Goal: Task Accomplishment & Management: Use online tool/utility

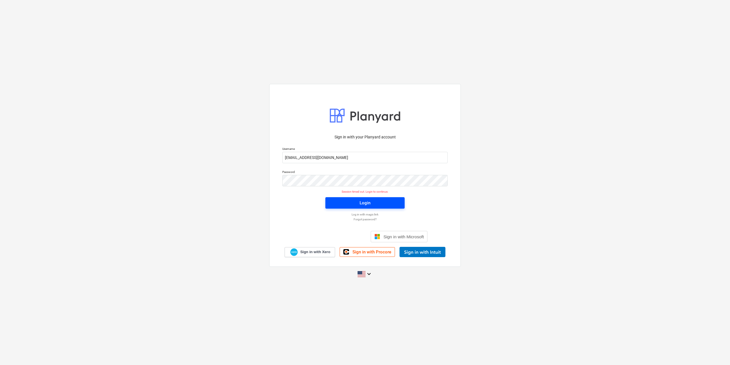
click at [347, 205] on span "Login" at bounding box center [365, 202] width 66 height 7
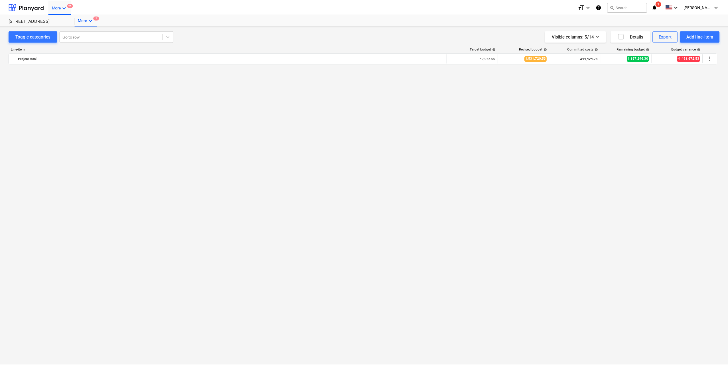
scroll to position [1279, 0]
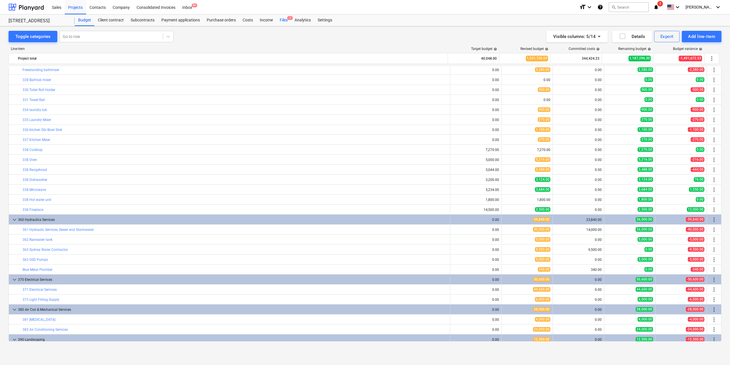
click at [282, 20] on div "Files 1" at bounding box center [283, 20] width 15 height 11
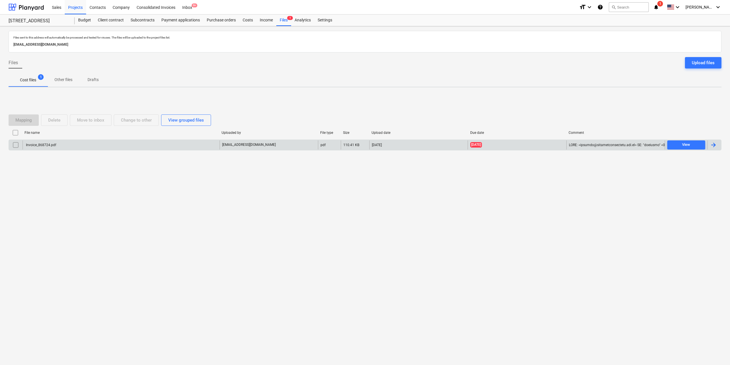
click at [44, 145] on div "Invoice_868724.pdf" at bounding box center [40, 145] width 31 height 4
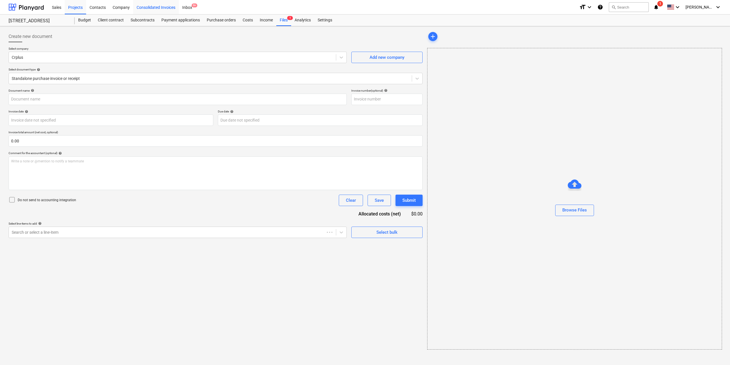
type input "868724"
type input "[DATE]"
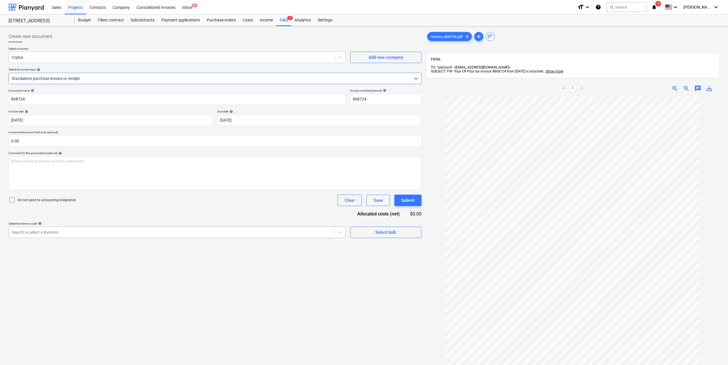
click at [192, 235] on div at bounding box center [172, 232] width 320 height 6
type input "tipp"
click at [281, 253] on div at bounding box center [278, 253] width 23 height 7
type input "1"
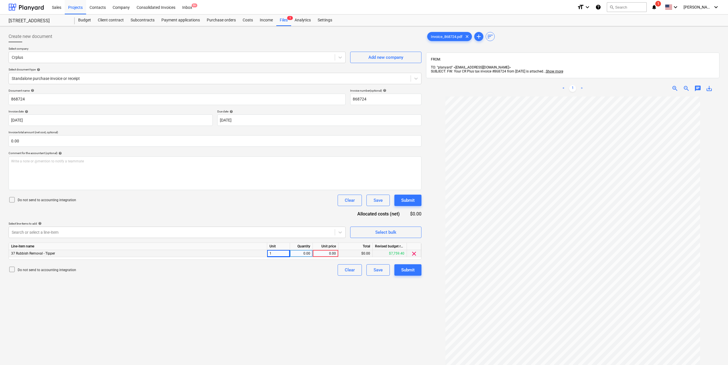
click at [302, 252] on div "0.00" at bounding box center [301, 253] width 18 height 7
click at [325, 251] on div "0.00" at bounding box center [325, 253] width 21 height 7
type input "34"
click at [345, 298] on div "Create new document Select company Crplus Add new company Select document type …" at bounding box center [214, 238] width 417 height 419
click at [406, 270] on div "Submit" at bounding box center [407, 269] width 13 height 7
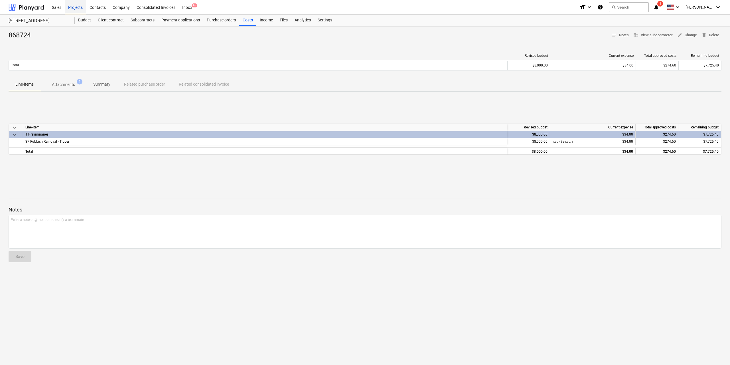
click at [76, 13] on div "Projects" at bounding box center [75, 7] width 21 height 15
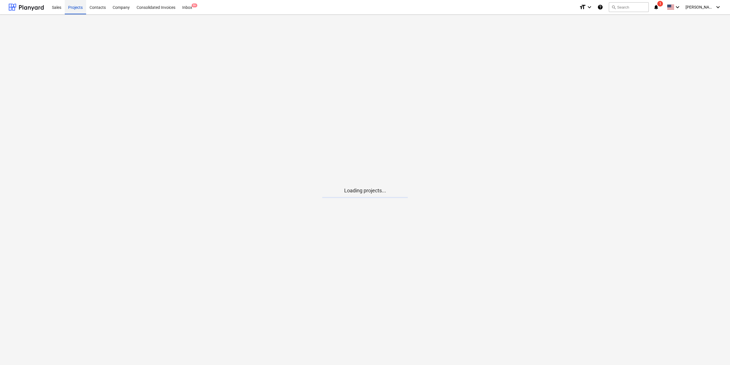
click at [76, 10] on div "Projects" at bounding box center [75, 7] width 21 height 15
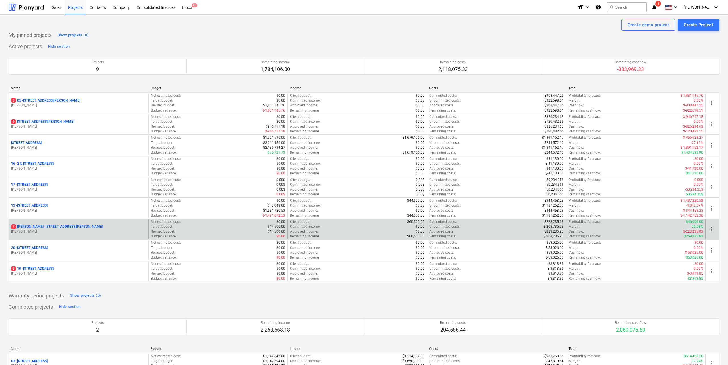
click at [88, 226] on div "[STREET_ADDRESS][PERSON_NAME][PERSON_NAME]" at bounding box center [78, 226] width 135 height 5
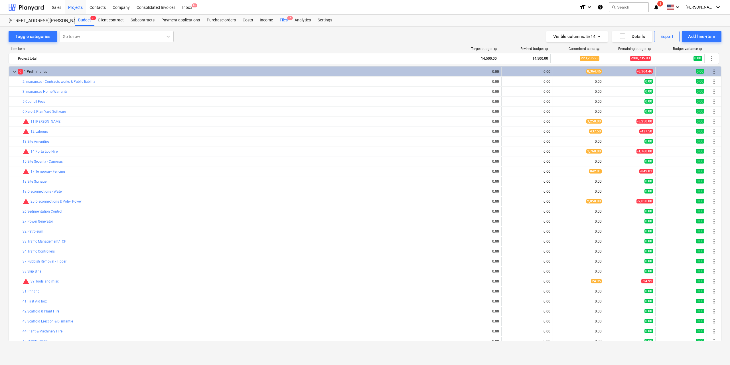
click at [284, 19] on div "Files 7" at bounding box center [283, 20] width 15 height 11
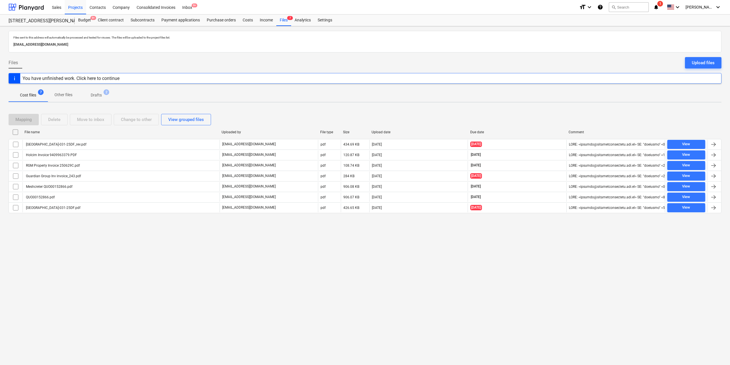
click at [90, 95] on span "Drafts 2" at bounding box center [96, 95] width 20 height 6
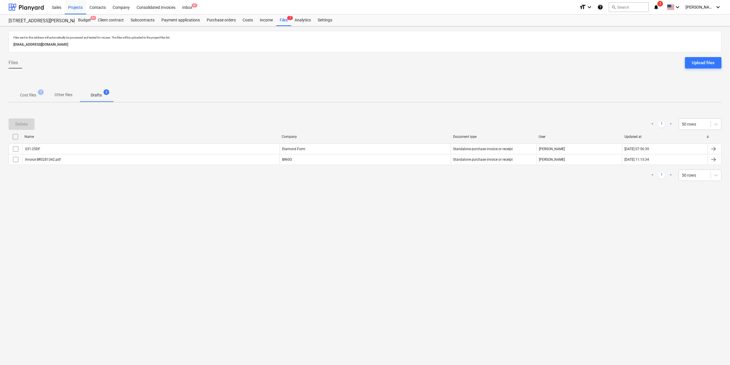
click at [33, 98] on p "Cost files" at bounding box center [28, 95] width 16 height 6
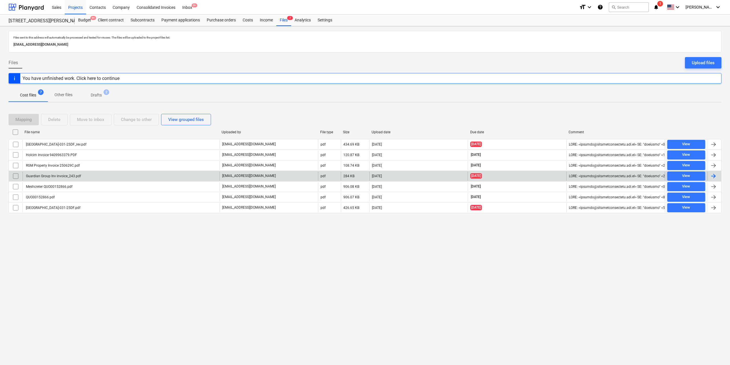
click at [69, 175] on div "Guardian Group Inv invoice_243.pdf" at bounding box center [53, 176] width 56 height 4
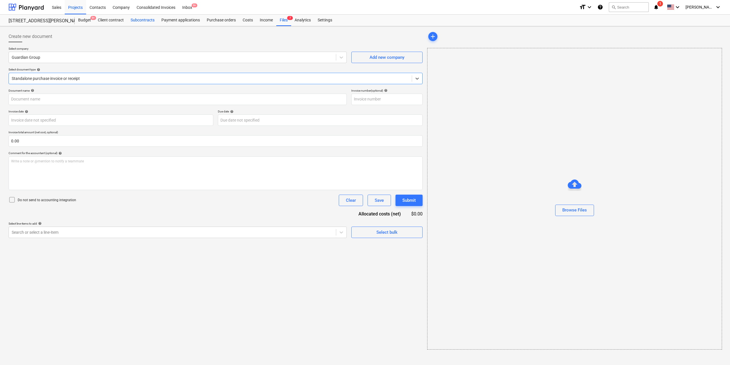
type input "243"
type input "[DATE]"
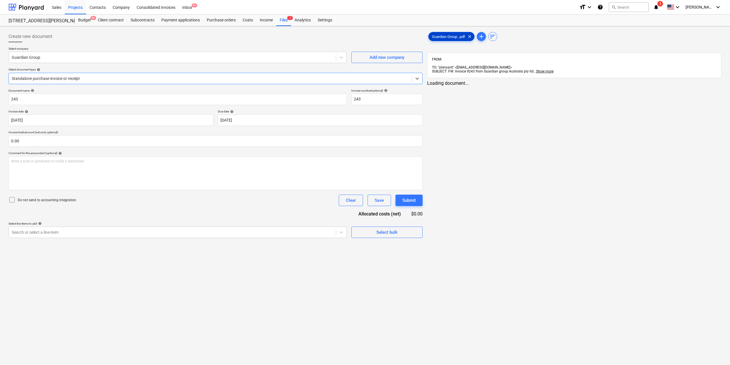
click at [446, 36] on span "Guardian Group...pdf" at bounding box center [448, 36] width 40 height 4
click at [332, 232] on div "Search or select a line-item" at bounding box center [172, 232] width 326 height 8
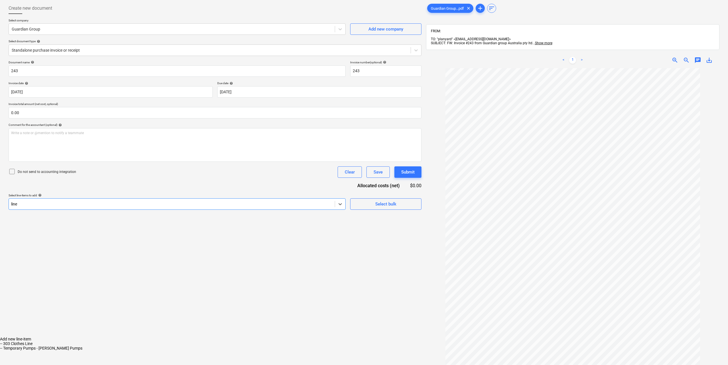
scroll to position [29, 0]
type input "l"
type input "pump"
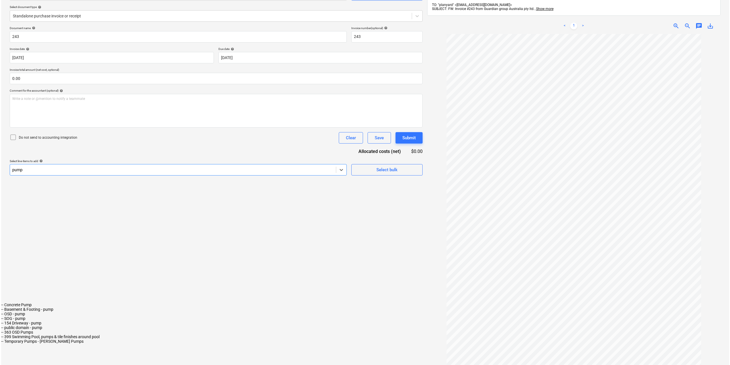
scroll to position [52, 0]
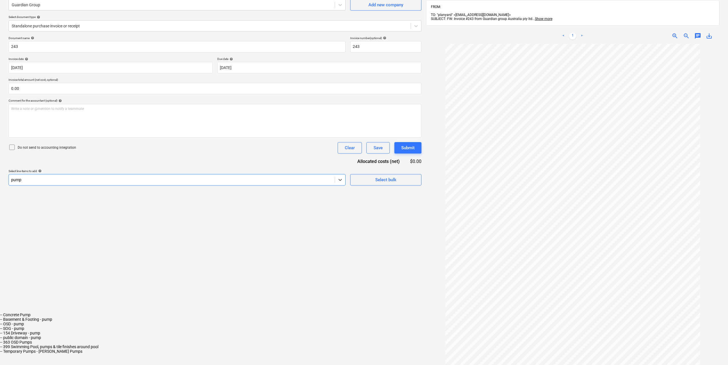
click at [46, 326] on div "-- SOG - pump" at bounding box center [364, 328] width 728 height 5
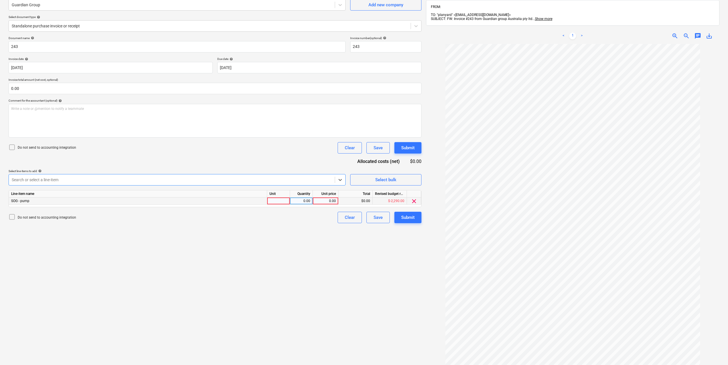
click at [286, 200] on div at bounding box center [278, 200] width 23 height 7
type input "1"
click at [306, 202] on div "0.00" at bounding box center [301, 200] width 18 height 7
type input "1"
click at [331, 201] on div "0.00" at bounding box center [325, 200] width 21 height 7
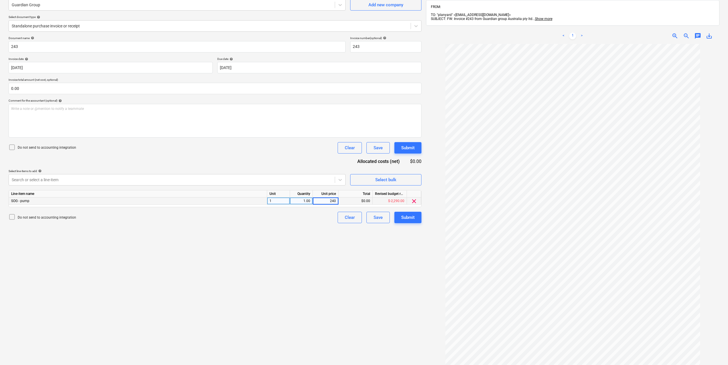
type input "2402"
click at [367, 251] on div "Create new document Select company Guardian Group Add new company Select docume…" at bounding box center [214, 185] width 417 height 419
click at [410, 217] on div "Submit" at bounding box center [407, 216] width 13 height 7
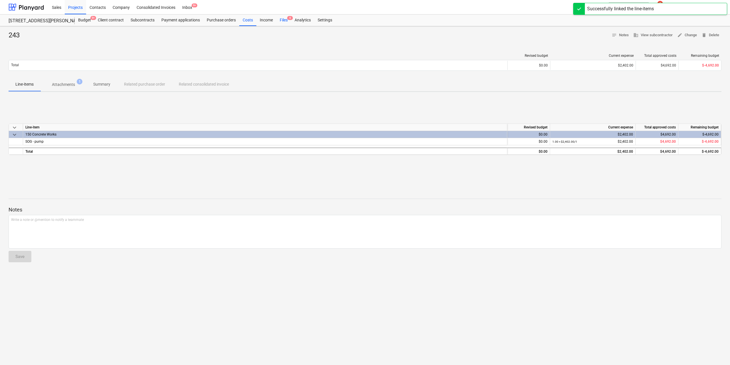
click at [284, 21] on div "Files 6" at bounding box center [283, 20] width 15 height 11
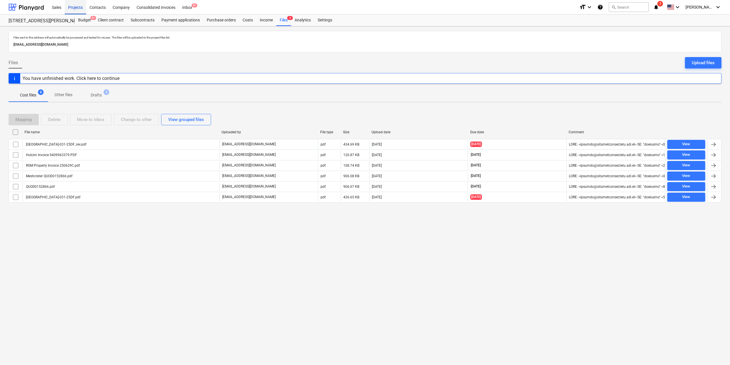
click at [77, 8] on div "Projects" at bounding box center [75, 7] width 21 height 15
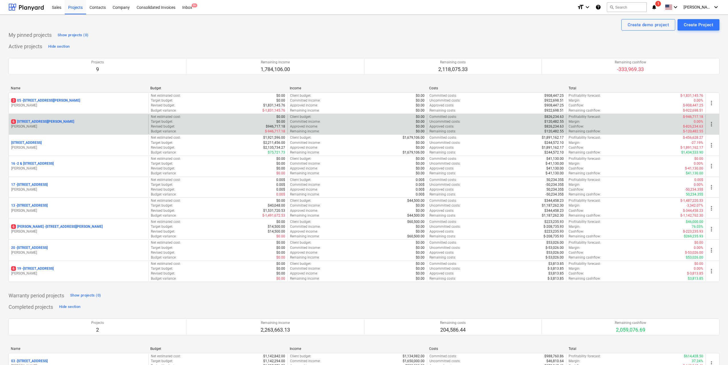
click at [66, 121] on p "[STREET_ADDRESS][PERSON_NAME]" at bounding box center [42, 121] width 63 height 5
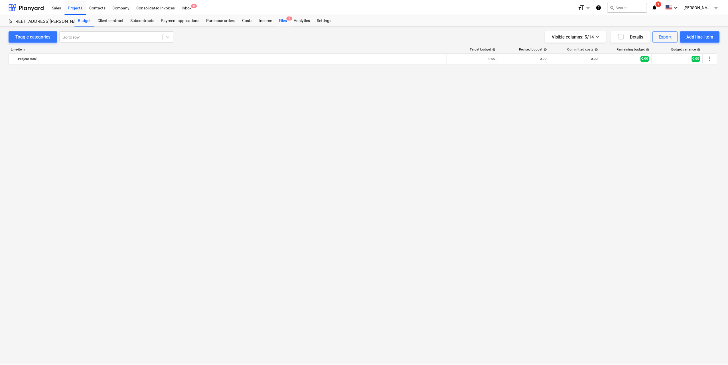
scroll to position [1631, 0]
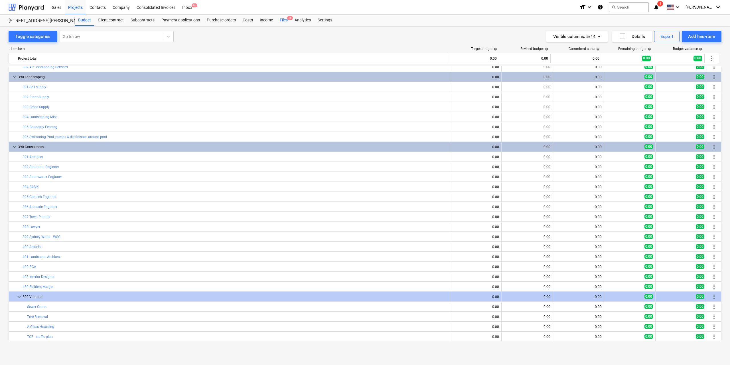
click at [283, 21] on div "Files 6" at bounding box center [283, 20] width 15 height 11
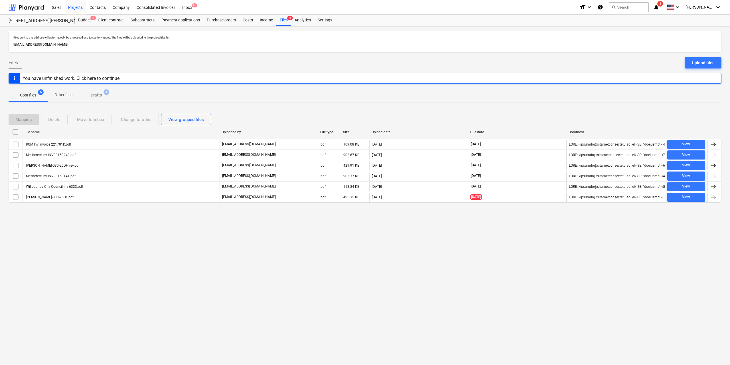
click at [141, 284] on div "Files sent to this address will automatically be processed and tested for virus…" at bounding box center [365, 195] width 730 height 338
click at [96, 94] on p "Drafts" at bounding box center [96, 95] width 11 height 6
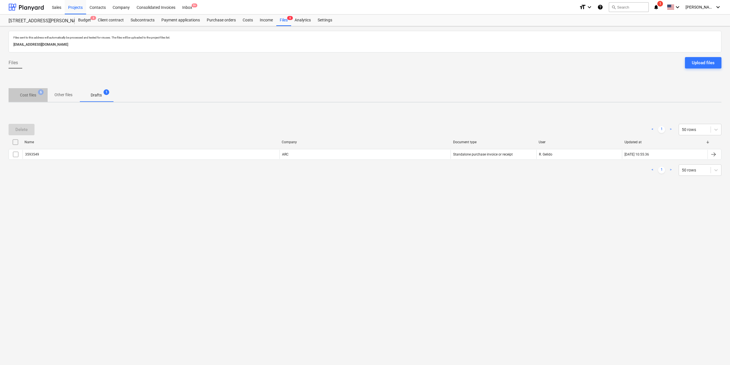
click at [35, 94] on p "Cost files" at bounding box center [28, 95] width 16 height 6
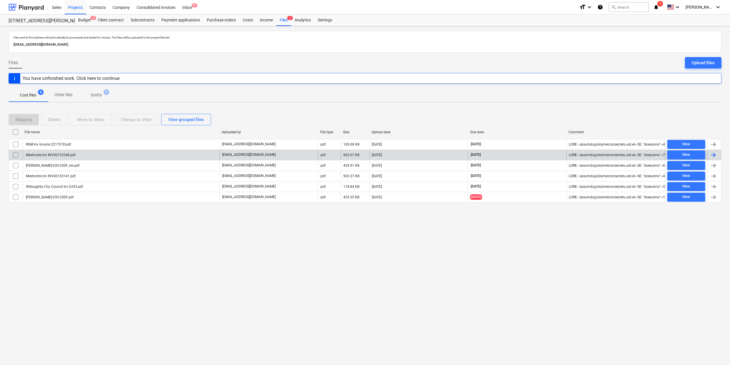
click at [52, 152] on div "Meshcrete Inv INV00153248.pdf" at bounding box center [121, 154] width 197 height 9
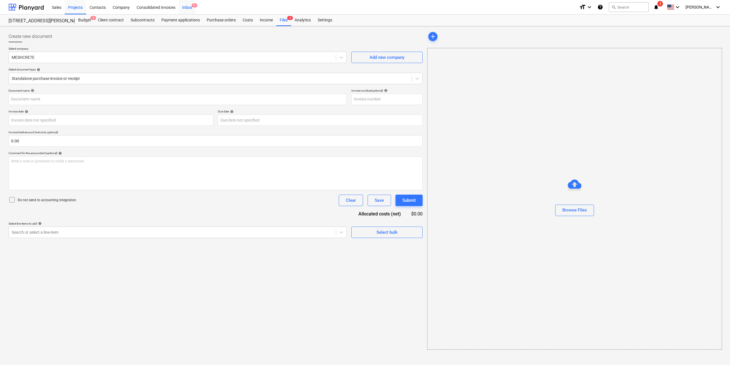
type input "00153248"
type input "[DATE]"
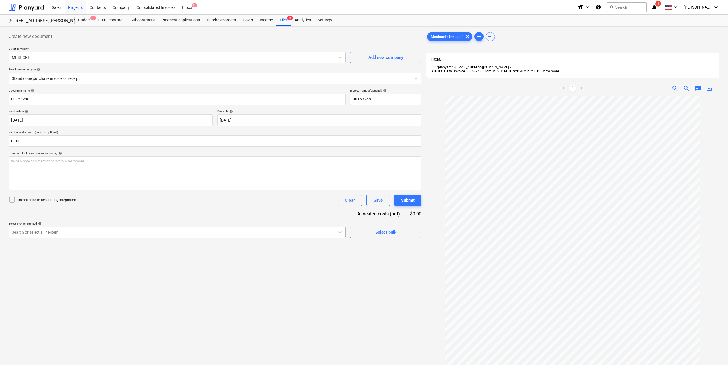
click at [278, 234] on div at bounding box center [172, 232] width 320 height 6
type input "s"
type input "reinfo"
click at [285, 251] on div at bounding box center [278, 253] width 23 height 7
type input "11"
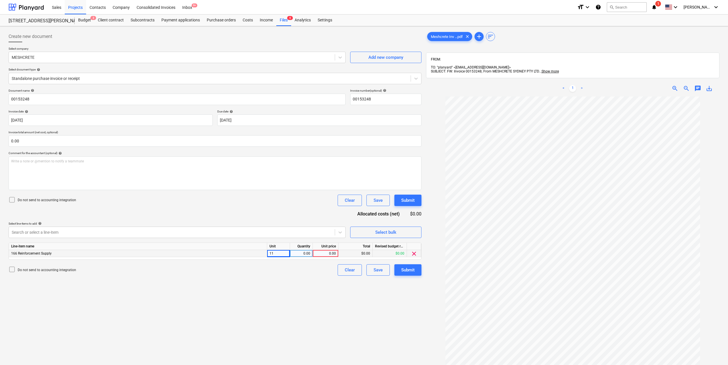
click at [310, 254] on div "0.00" at bounding box center [301, 253] width 18 height 7
click at [295, 253] on input at bounding box center [301, 253] width 23 height 7
click at [287, 253] on div "11" at bounding box center [278, 253] width 23 height 7
type input "1"
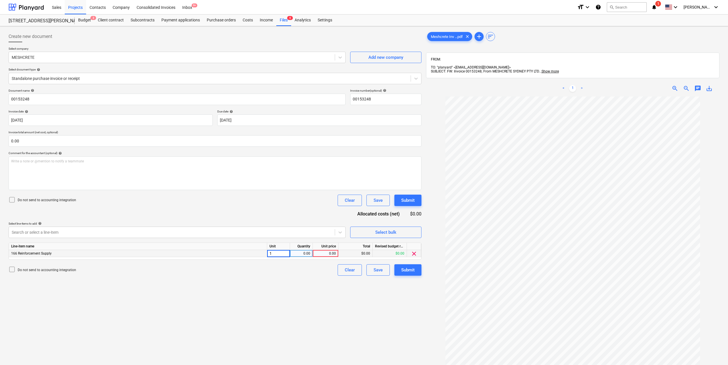
click at [311, 254] on div "0.00" at bounding box center [301, 253] width 23 height 7
click at [328, 253] on div "0.00" at bounding box center [325, 253] width 21 height 7
click at [306, 255] on div "0.00" at bounding box center [301, 253] width 18 height 7
click at [324, 254] on div "1.00" at bounding box center [325, 253] width 21 height 7
type input "630"
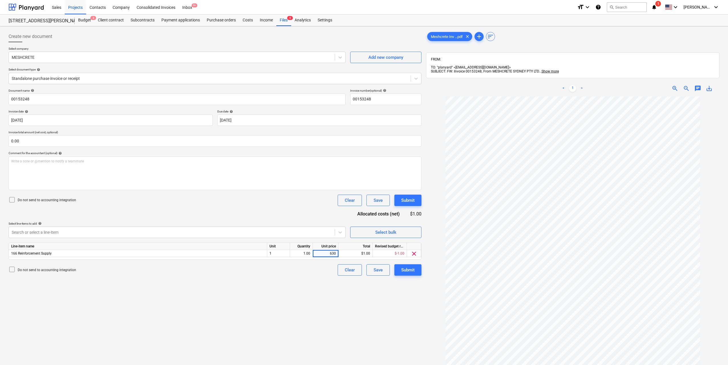
click at [329, 288] on div "Create new document Select company MESHCRETE Add new company Select document ty…" at bounding box center [214, 238] width 417 height 419
click at [407, 271] on div "Submit" at bounding box center [407, 269] width 13 height 7
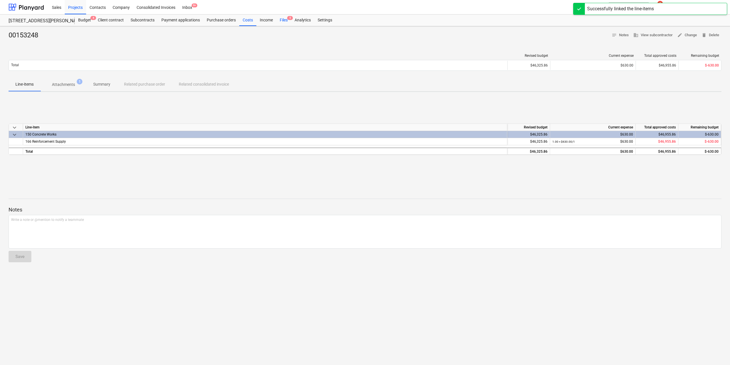
click at [283, 25] on div "Files 5" at bounding box center [283, 20] width 15 height 11
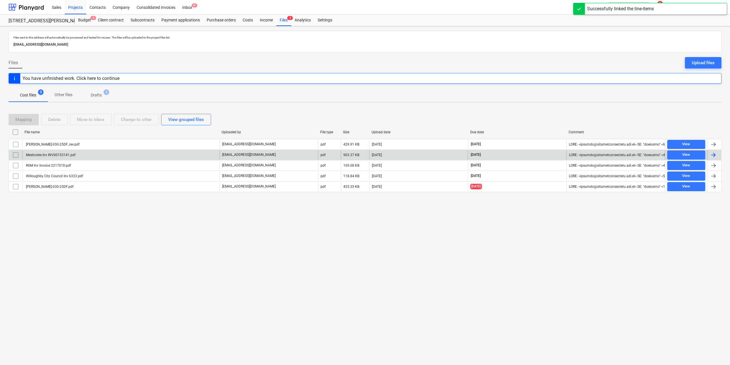
click at [60, 155] on div "Meshcrete Inv INV00153141.pdf" at bounding box center [50, 155] width 50 height 4
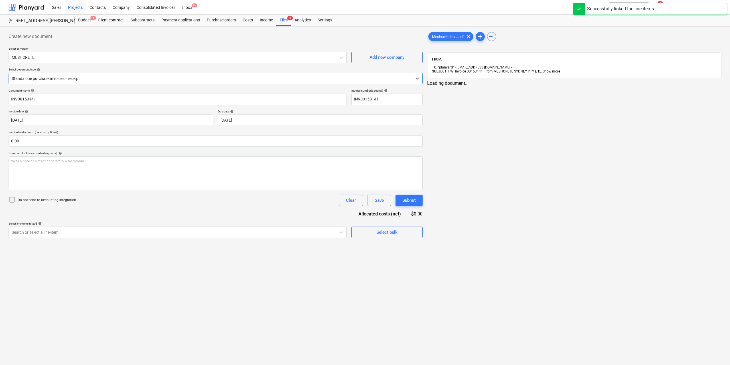
type input "INV00153141"
type input "[DATE]"
click at [189, 231] on div at bounding box center [172, 232] width 320 height 6
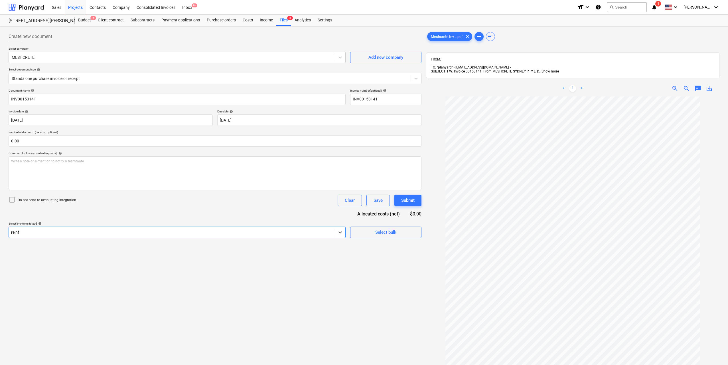
type input "reinfo"
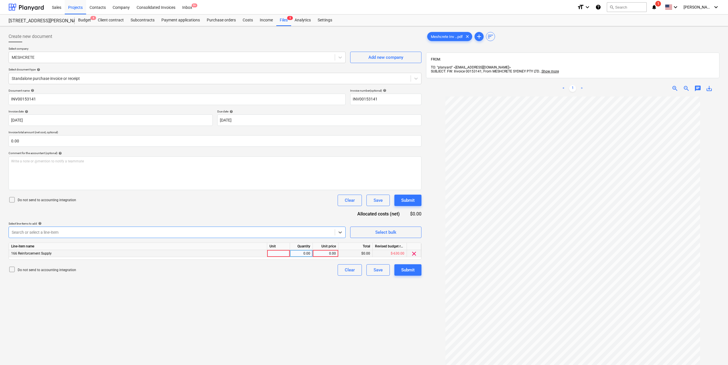
click at [274, 254] on div at bounding box center [278, 253] width 23 height 7
click at [299, 251] on div "0.00" at bounding box center [301, 253] width 18 height 7
click at [326, 253] on div "0.00" at bounding box center [325, 253] width 21 height 7
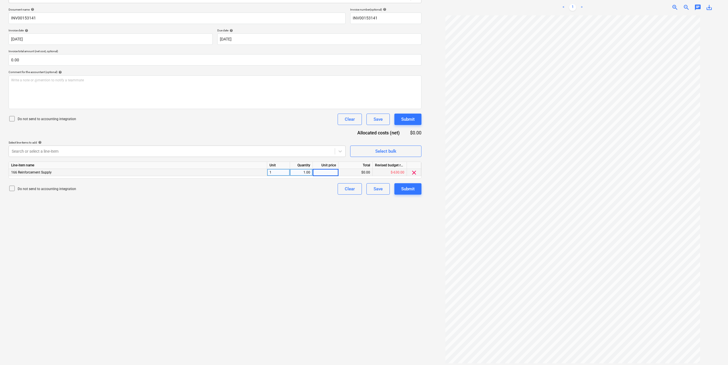
click at [314, 171] on input at bounding box center [325, 172] width 25 height 7
type input "1039.1"
click at [353, 222] on div "Create new document Select company MESHCRETE Add new company Select document ty…" at bounding box center [214, 157] width 417 height 419
click at [410, 191] on div "Submit" at bounding box center [407, 188] width 13 height 7
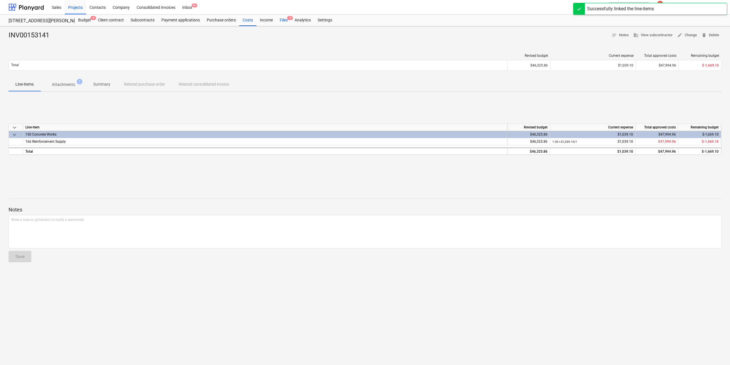
click at [284, 19] on div "Files 4" at bounding box center [283, 20] width 15 height 11
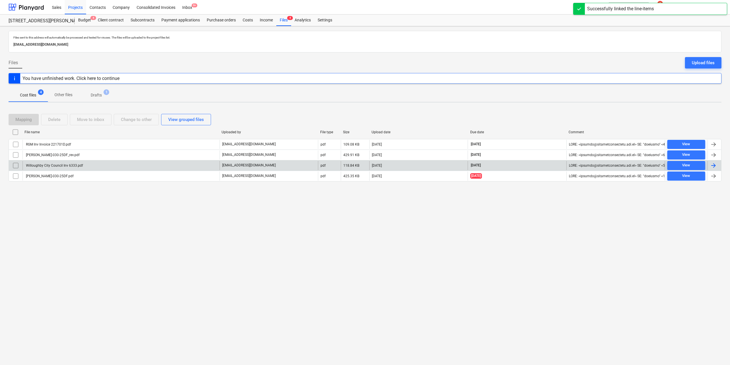
click at [78, 165] on div "Willoughby City Council Inv 6333.pdf" at bounding box center [54, 165] width 58 height 4
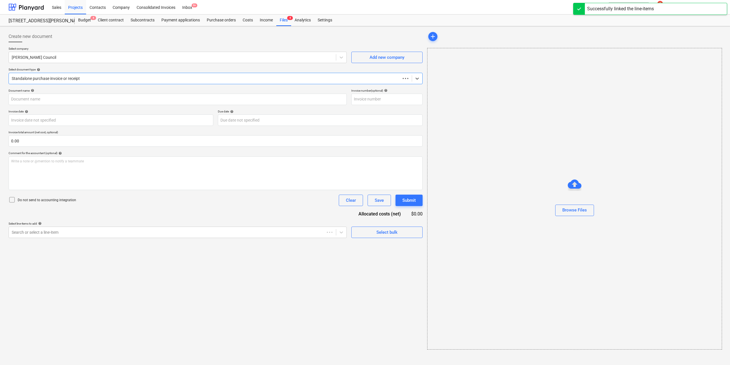
type input "6333"
type input "[DATE]"
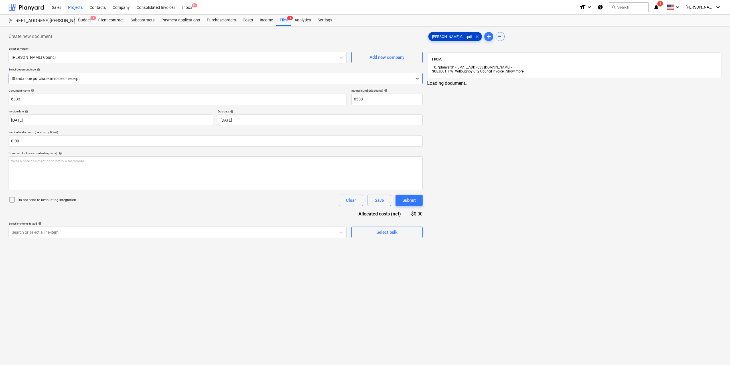
click at [437, 40] on div "[PERSON_NAME] Cit...pdf clear" at bounding box center [455, 36] width 54 height 9
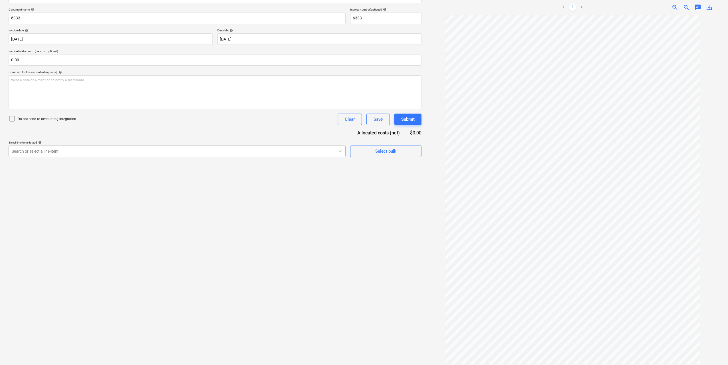
click at [72, 147] on div "Search or select a line-item" at bounding box center [172, 151] width 326 height 8
click at [174, 158] on div "Create new document Select company [PERSON_NAME] Council Add new company Select…" at bounding box center [214, 157] width 417 height 419
click at [175, 153] on div at bounding box center [172, 151] width 320 height 6
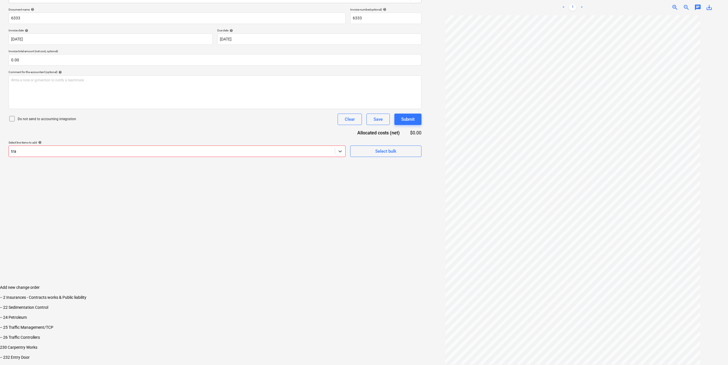
type input "traf"
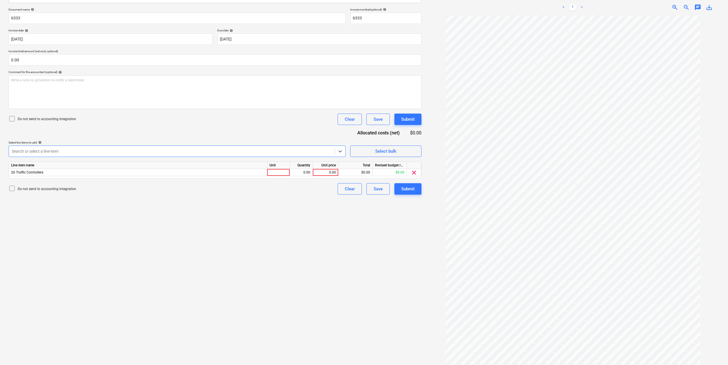
click at [175, 152] on div at bounding box center [172, 151] width 320 height 6
click at [126, 285] on div "Add new line-item" at bounding box center [364, 287] width 728 height 5
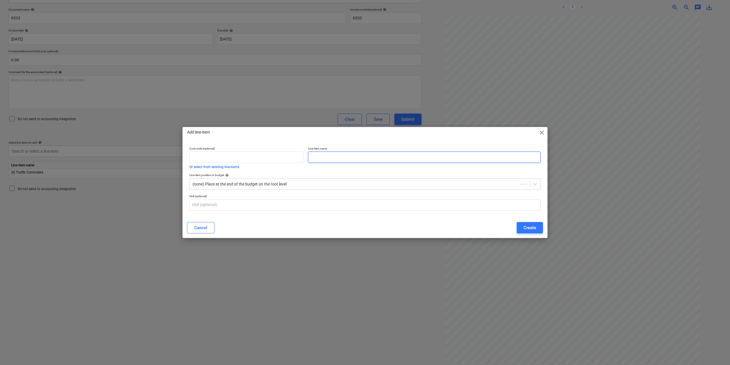
click at [382, 152] on input "text" at bounding box center [424, 156] width 233 height 11
click at [366, 159] on input "text" at bounding box center [424, 156] width 233 height 11
type input "C"
click at [452, 178] on div "(none) Place at the end of the budget on the root level" at bounding box center [364, 183] width 351 height 11
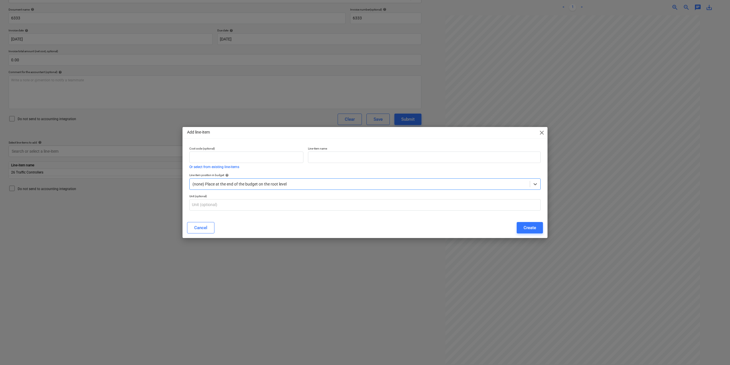
scroll to position [1840, 0]
click at [240, 320] on div "-- 500 Variation" at bounding box center [364, 322] width 728 height 5
click at [362, 157] on input "text" at bounding box center [424, 156] width 233 height 11
drag, startPoint x: 373, startPoint y: 158, endPoint x: 384, endPoint y: 160, distance: 10.9
click at [373, 158] on input "Permit - Construction Pour" at bounding box center [424, 156] width 233 height 11
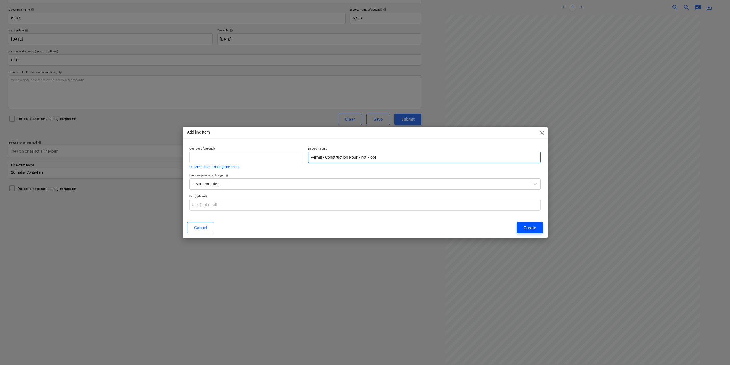
type input "Permit - Construction Pour First Floor"
click at [532, 224] on div "Create" at bounding box center [529, 227] width 13 height 7
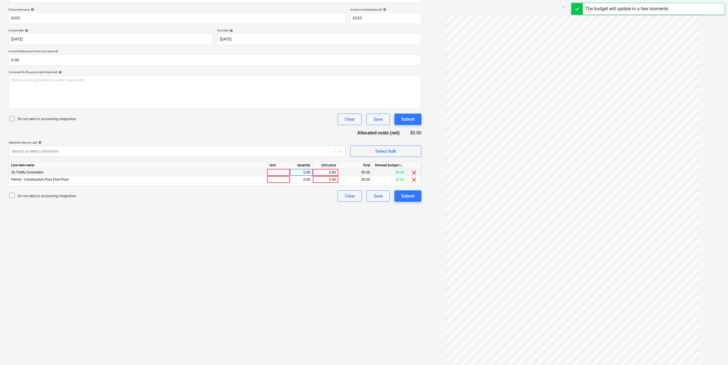
click at [414, 172] on span "clear" at bounding box center [413, 172] width 7 height 7
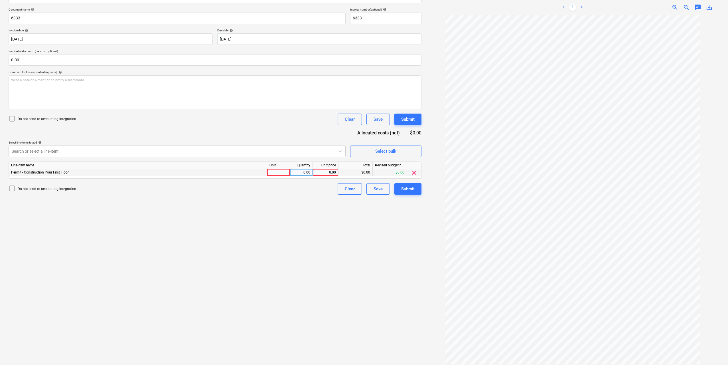
click at [276, 172] on div at bounding box center [278, 172] width 23 height 7
type input "1"
click at [305, 173] on div "0.00" at bounding box center [301, 172] width 18 height 7
click at [326, 172] on div "0.00" at bounding box center [325, 172] width 21 height 7
type input "1302"
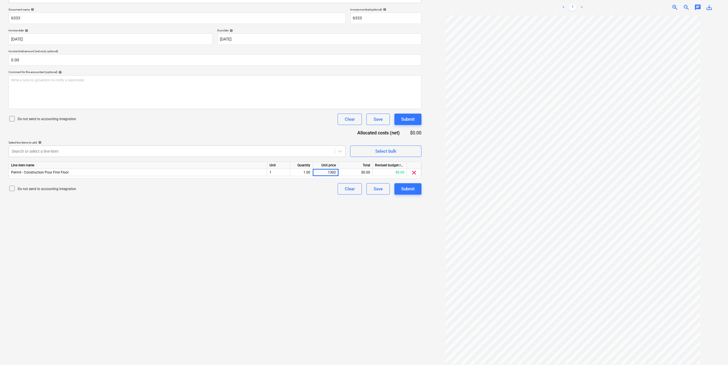
click at [391, 253] on div "Create new document Select company [PERSON_NAME] Council Add new company Select…" at bounding box center [214, 157] width 417 height 419
click at [406, 191] on div "Submit" at bounding box center [407, 188] width 13 height 7
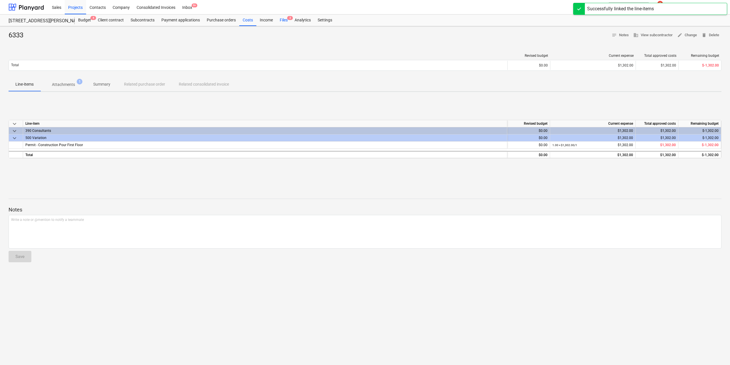
click at [286, 21] on div "Files 3" at bounding box center [283, 20] width 15 height 11
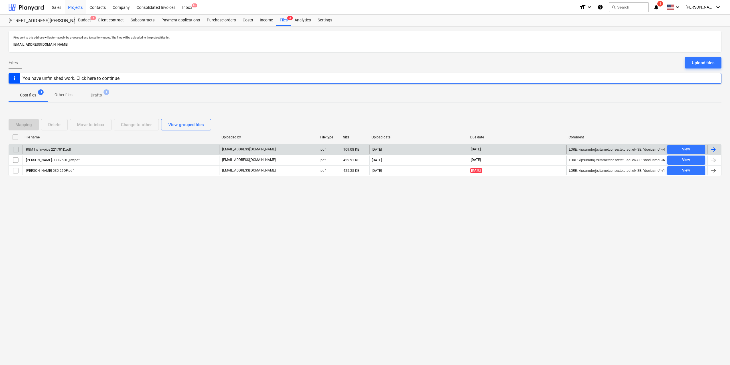
click at [65, 148] on div "RGM Inv Invoice 221701D.pdf" at bounding box center [48, 149] width 46 height 4
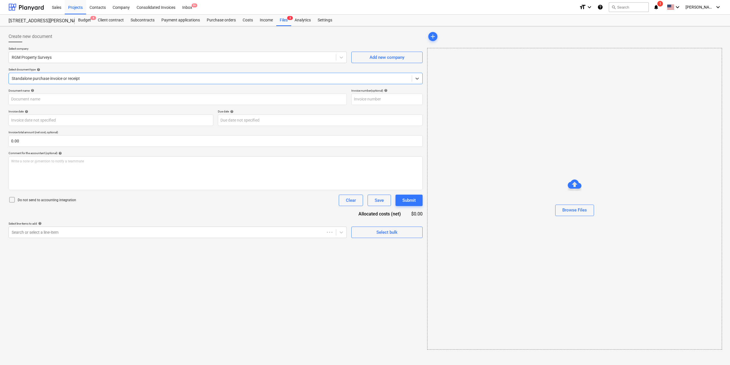
type input "221701D"
type input "[DATE]"
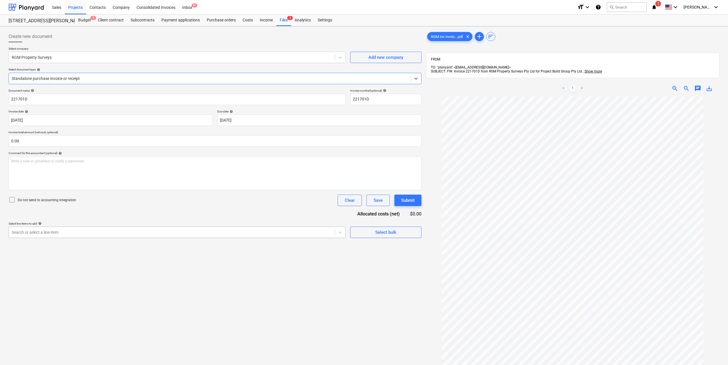
click at [279, 230] on div at bounding box center [172, 232] width 320 height 6
type input "sur"
click at [281, 252] on div at bounding box center [278, 253] width 23 height 7
type input "1"
click at [300, 252] on div "0.00" at bounding box center [301, 253] width 18 height 7
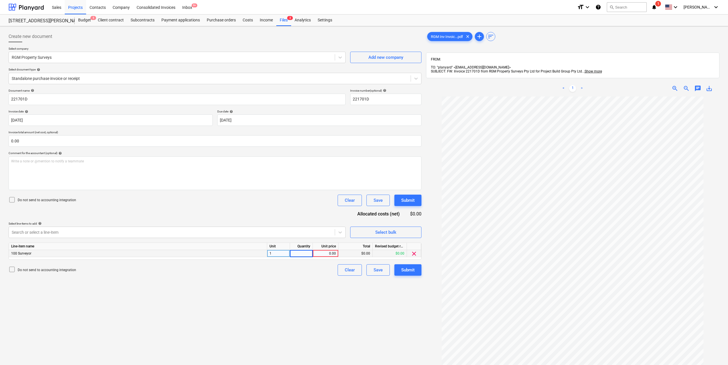
type input "1"
click at [327, 252] on div "0.00" at bounding box center [325, 253] width 21 height 7
type input "900"
click at [347, 313] on div "Create new document Select company RGM Property Surveys Add new company Select …" at bounding box center [214, 238] width 417 height 419
click at [400, 270] on button "Submit" at bounding box center [407, 269] width 27 height 11
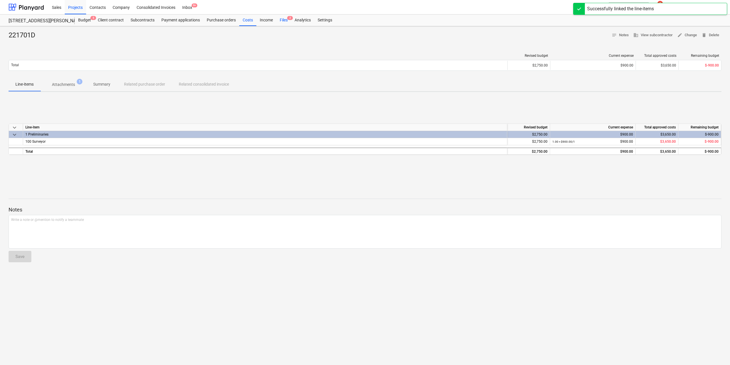
click at [278, 20] on div "Files 2" at bounding box center [283, 20] width 15 height 11
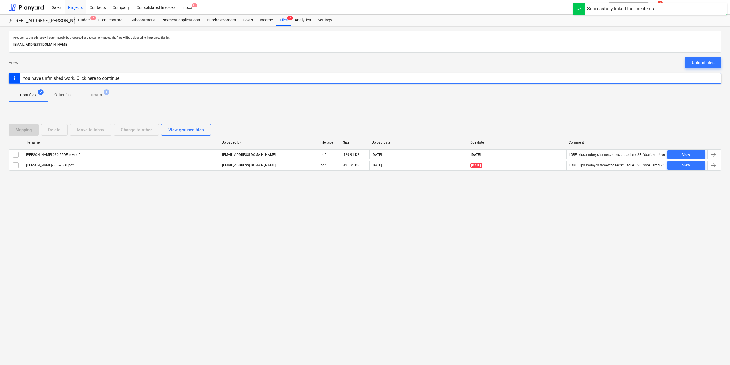
click at [108, 95] on span "Drafts 1" at bounding box center [96, 95] width 34 height 10
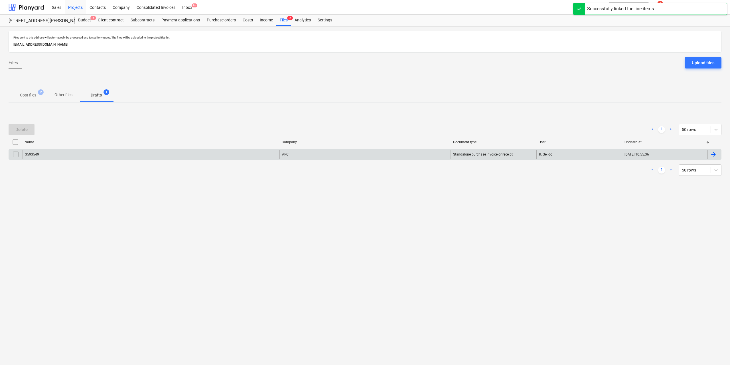
click at [42, 152] on div "3593549" at bounding box center [151, 154] width 257 height 9
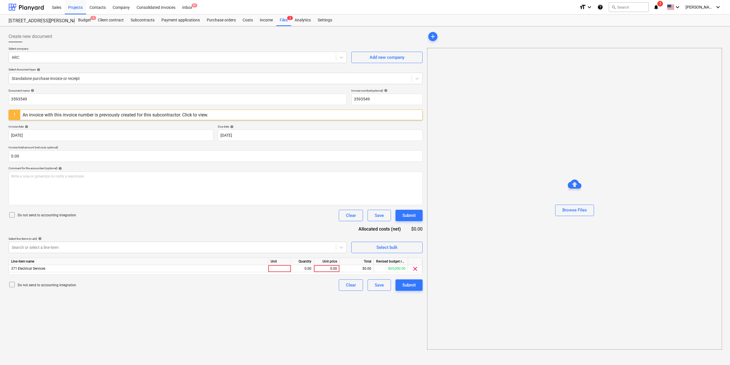
click at [129, 113] on div "An invoice with this invoice number is previously created for this subcontracto…" at bounding box center [116, 114] width 186 height 5
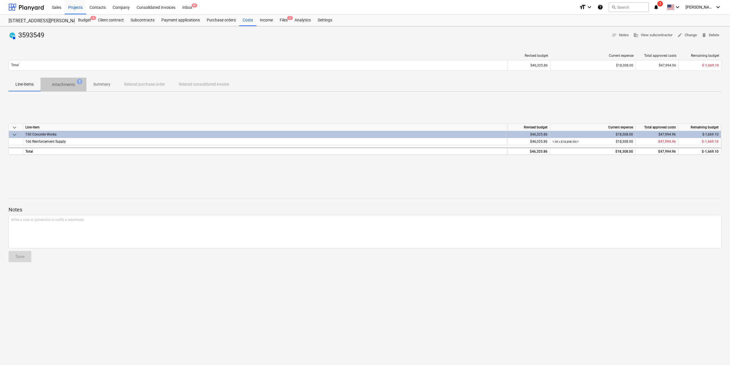
click at [62, 84] on p "Attachments" at bounding box center [63, 85] width 23 height 6
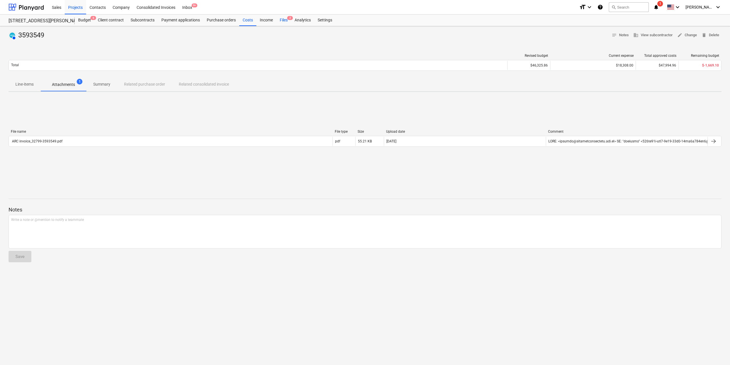
click at [285, 19] on div "Files 2" at bounding box center [283, 20] width 15 height 11
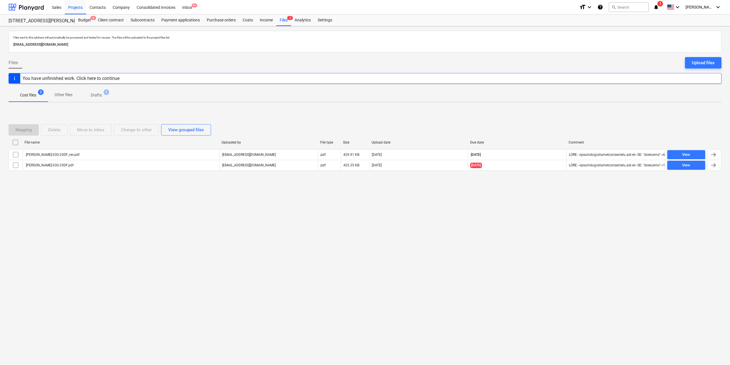
click at [99, 95] on p "Drafts" at bounding box center [96, 95] width 11 height 6
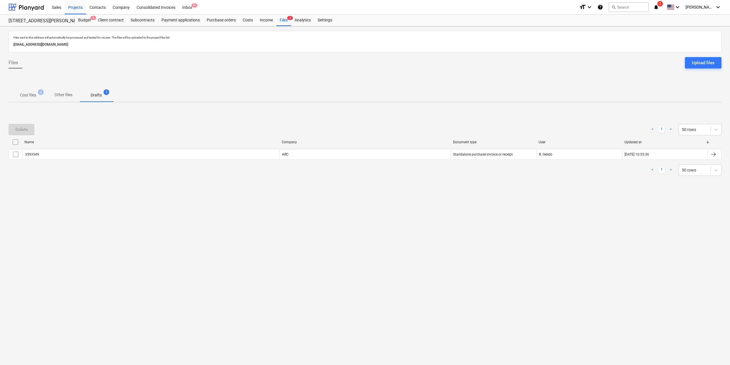
click at [14, 141] on input "checkbox" at bounding box center [15, 141] width 9 height 9
click at [25, 128] on div "Delete" at bounding box center [21, 129] width 12 height 7
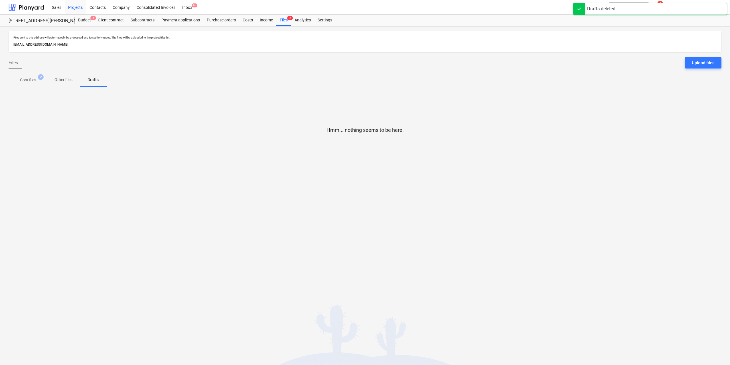
click at [35, 80] on p "Cost files" at bounding box center [28, 80] width 16 height 6
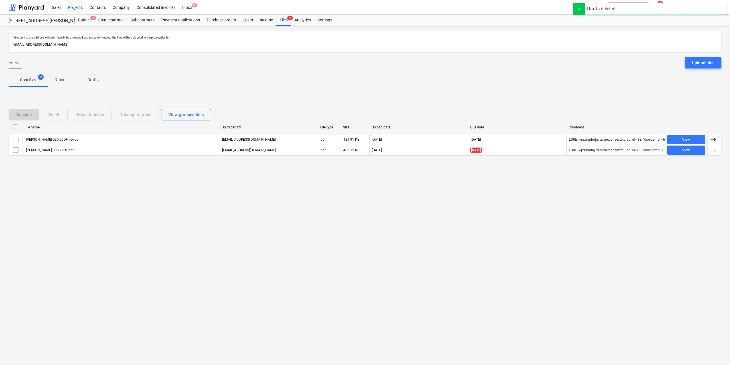
click at [79, 171] on div "Mapping Delete Move to inbox Change to other View grouped files File name Uploa…" at bounding box center [365, 135] width 713 height 86
click at [109, 184] on div "Files sent to this address will automatically be processed and tested for virus…" at bounding box center [365, 195] width 730 height 338
click at [85, 7] on div "Projects" at bounding box center [75, 7] width 21 height 15
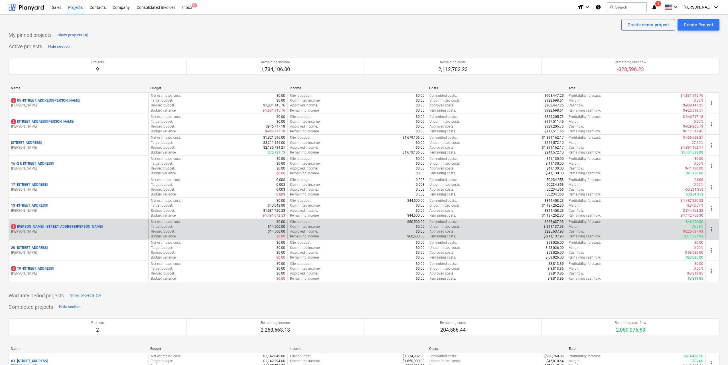
click at [72, 226] on p "[STREET_ADDRESS][PERSON_NAME][PERSON_NAME]" at bounding box center [56, 226] width 91 height 5
